Goal: Transaction & Acquisition: Purchase product/service

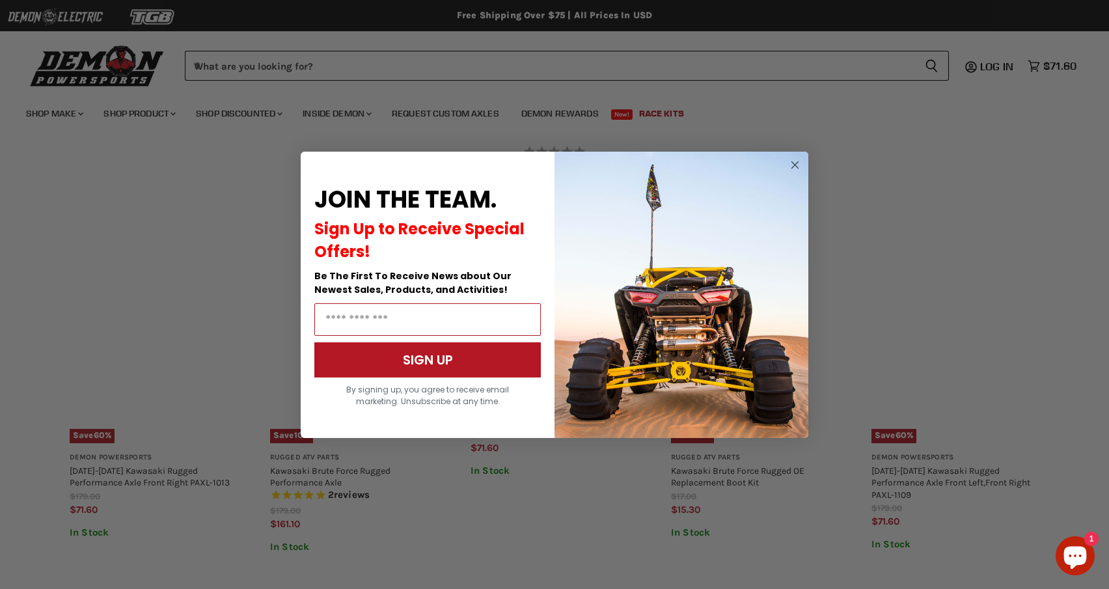
scroll to position [764, 0]
